Goal: Navigation & Orientation: Find specific page/section

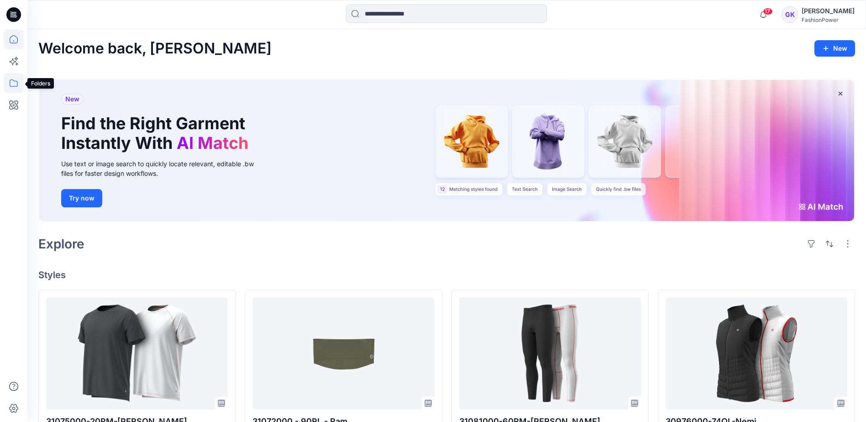
click at [14, 83] on icon at bounding box center [14, 83] width 20 height 20
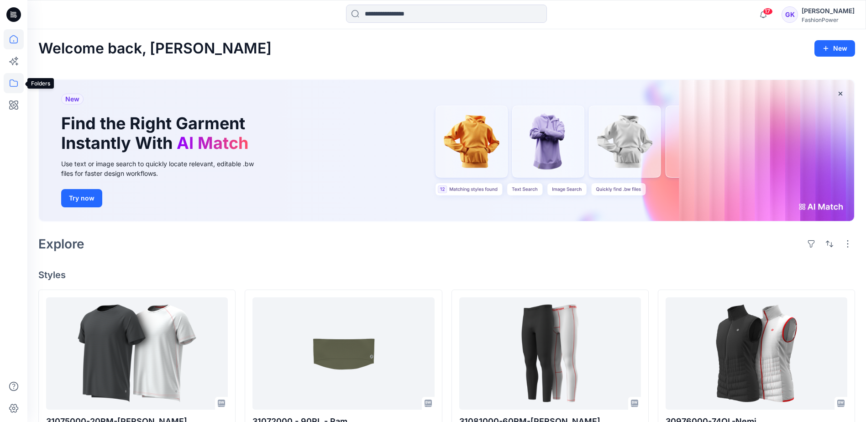
click at [17, 85] on icon at bounding box center [14, 83] width 20 height 20
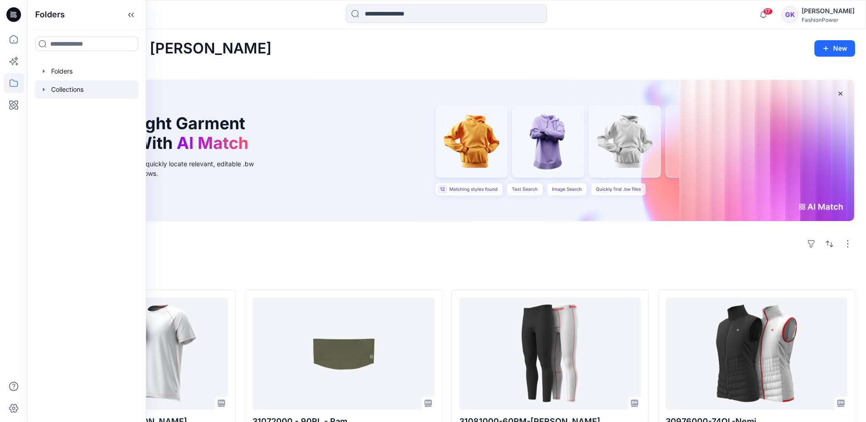
click at [44, 90] on icon "button" at bounding box center [44, 89] width 2 height 3
click at [44, 70] on icon "button" at bounding box center [43, 71] width 7 height 7
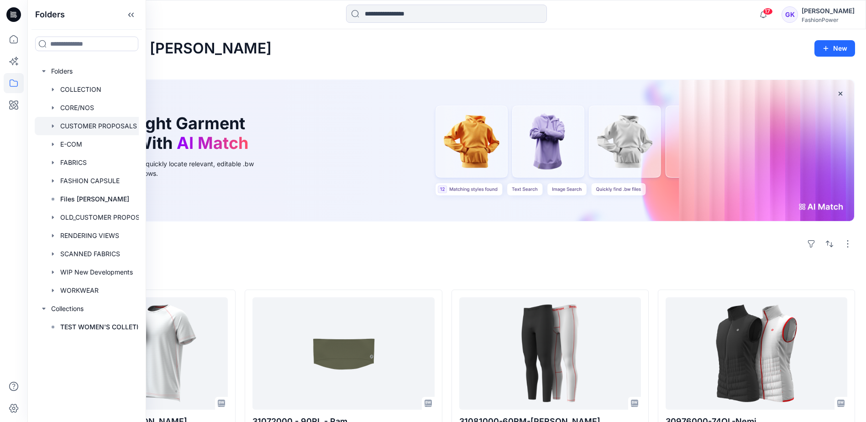
click at [99, 123] on div at bounding box center [96, 126] width 123 height 18
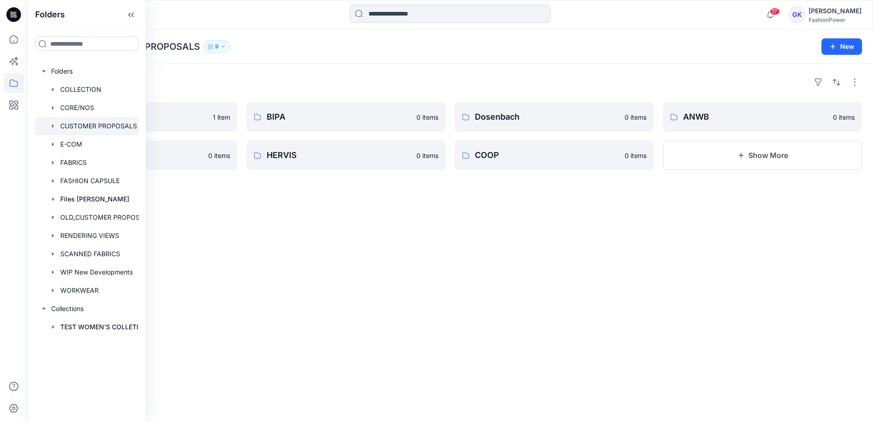
click at [571, 77] on div "Folders" at bounding box center [450, 82] width 824 height 15
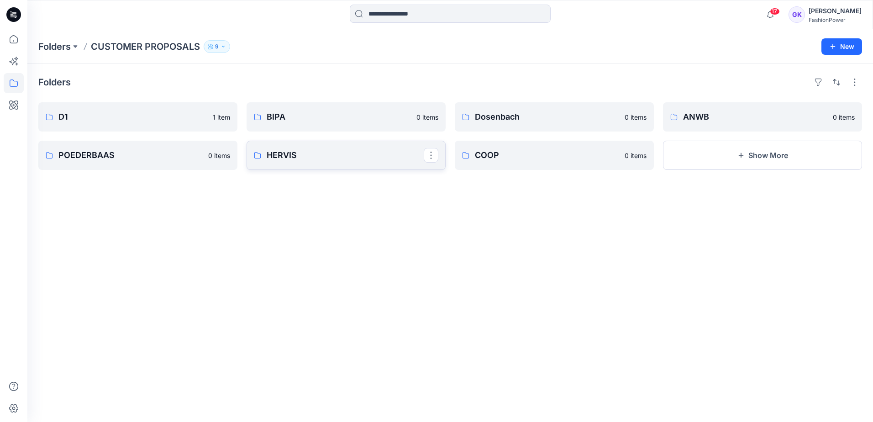
click at [311, 155] on p "HERVIS" at bounding box center [345, 155] width 157 height 13
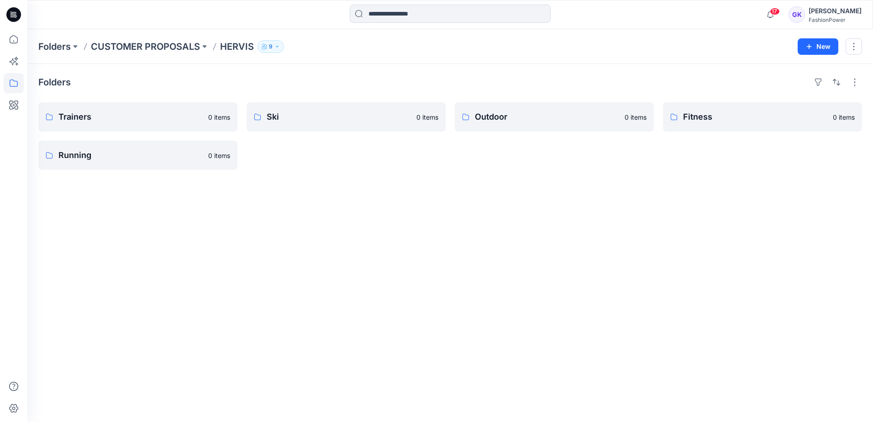
drag, startPoint x: 551, startPoint y: 263, endPoint x: 562, endPoint y: 245, distance: 20.9
click at [551, 263] on div "Folders Trainers 0 items Running 0 items Ski 0 items Outdoor 0 items Fitness 0 …" at bounding box center [450, 243] width 846 height 358
click at [160, 47] on p "CUSTOMER PROPOSALS" at bounding box center [145, 46] width 109 height 13
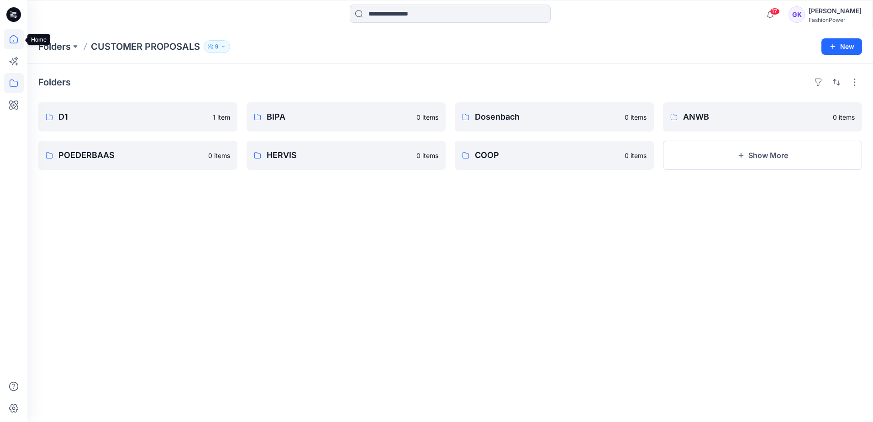
click at [10, 35] on icon at bounding box center [14, 39] width 20 height 20
